Goal: Understand process/instructions: Learn how to perform a task or action

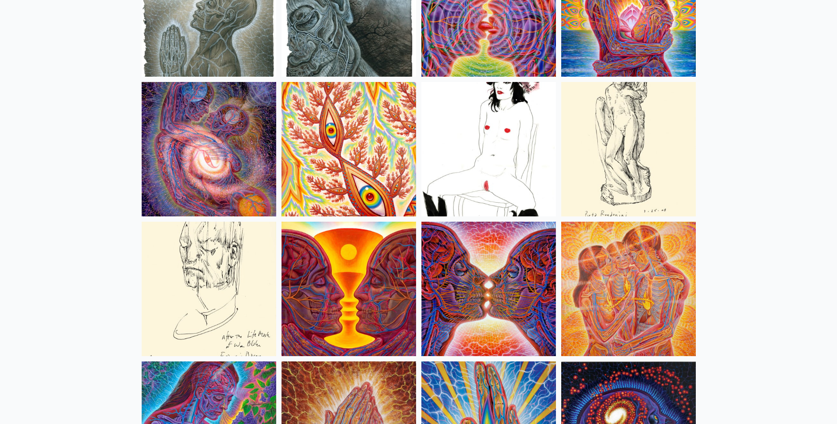
scroll to position [2956, 0]
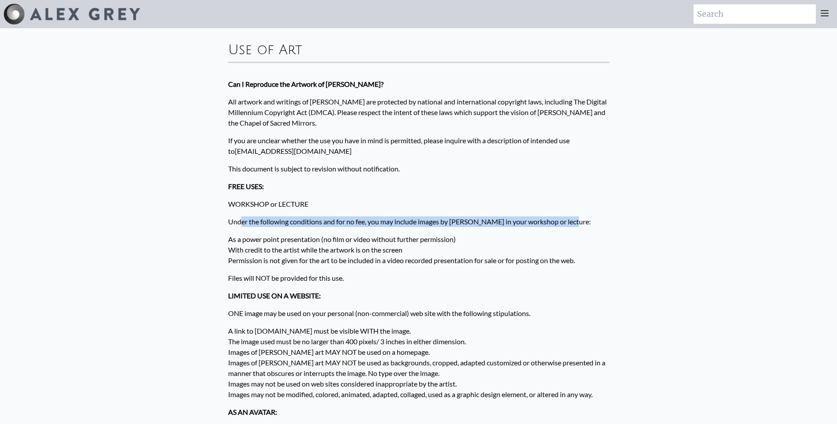
click at [580, 216] on p "Under the following conditions and for no fee, you may include images by [PERSO…" at bounding box center [418, 222] width 381 height 18
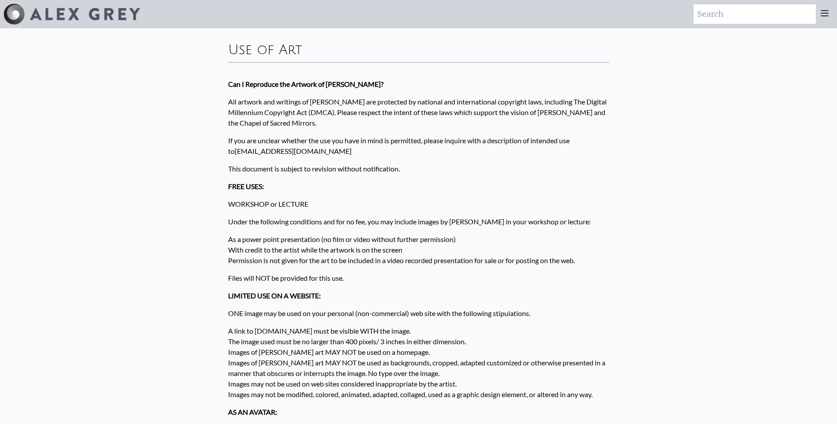
click at [258, 242] on p "As a power point presentation (no film or video without further permission) Wit…" at bounding box center [418, 250] width 381 height 39
click at [244, 251] on p "As a power point presentation (no film or video without further permission) Wit…" at bounding box center [418, 250] width 381 height 39
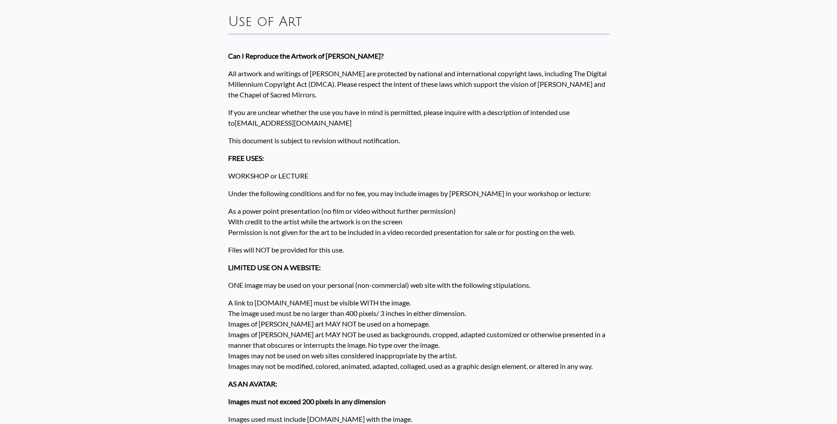
scroll to position [44, 0]
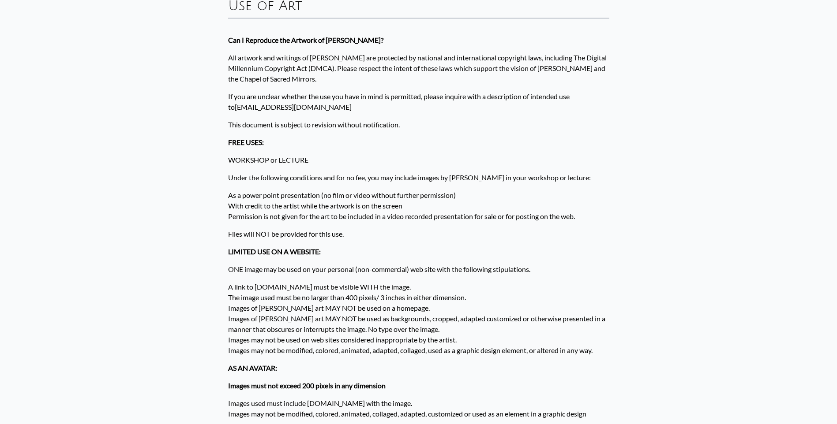
drag, startPoint x: 299, startPoint y: 224, endPoint x: 588, endPoint y: 215, distance: 289.5
click at [588, 215] on p "As a power point presentation (no film or video without further permission) Wit…" at bounding box center [418, 206] width 381 height 39
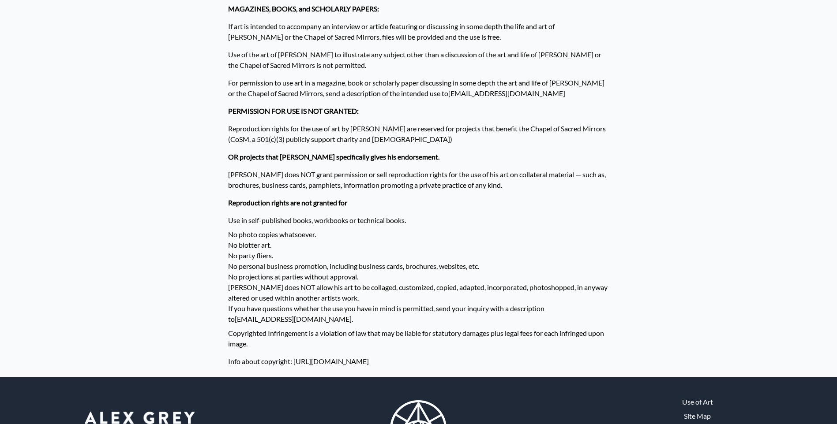
scroll to position [618, 0]
